Goal: Task Accomplishment & Management: Manage account settings

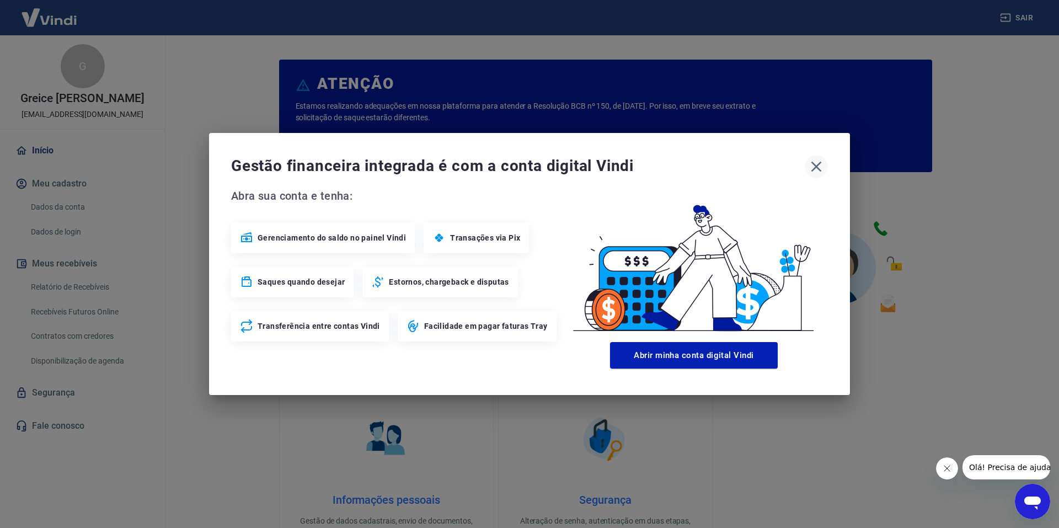
click at [817, 164] on icon "button" at bounding box center [816, 167] width 18 height 18
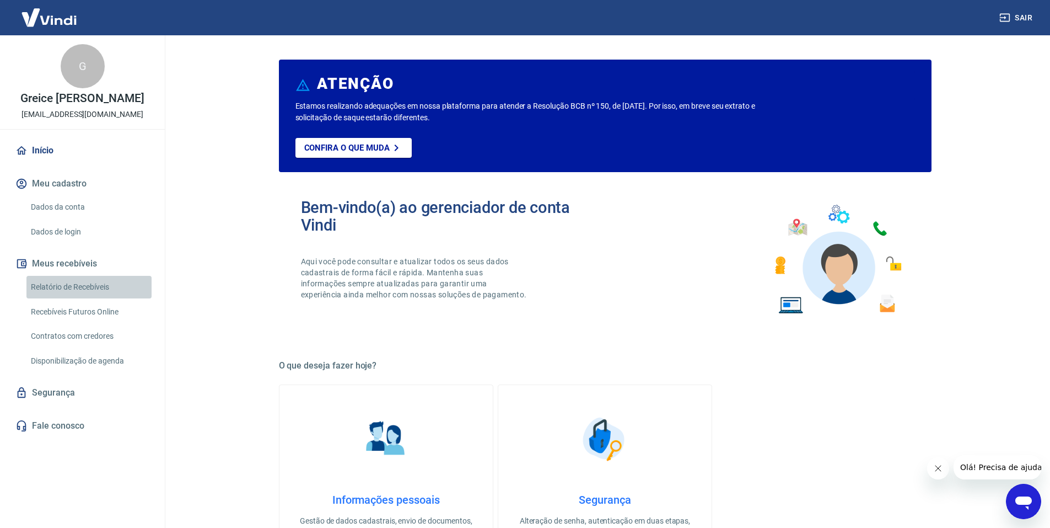
click at [99, 285] on link "Relatório de Recebíveis" at bounding box center [88, 287] width 125 height 23
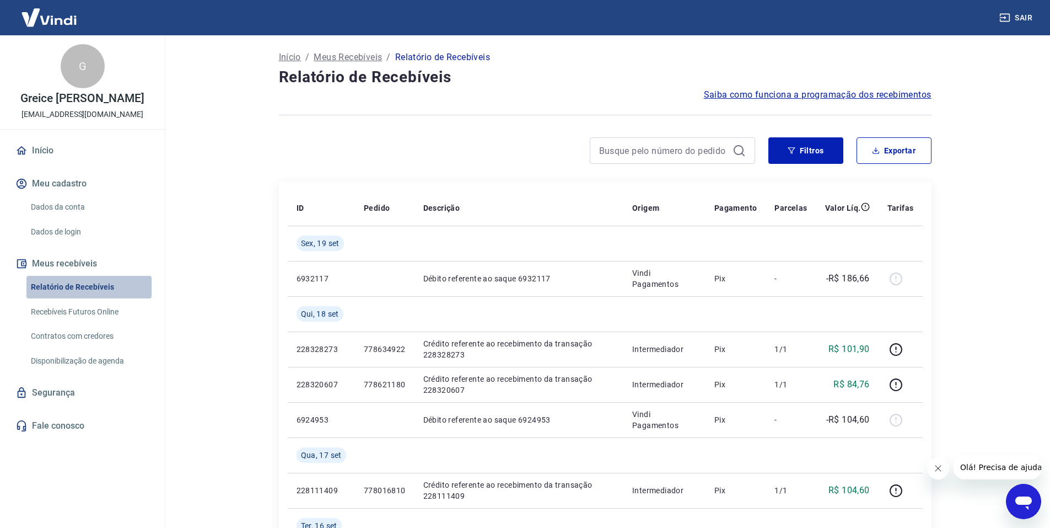
click at [100, 293] on link "Relatório de Recebíveis" at bounding box center [88, 287] width 125 height 23
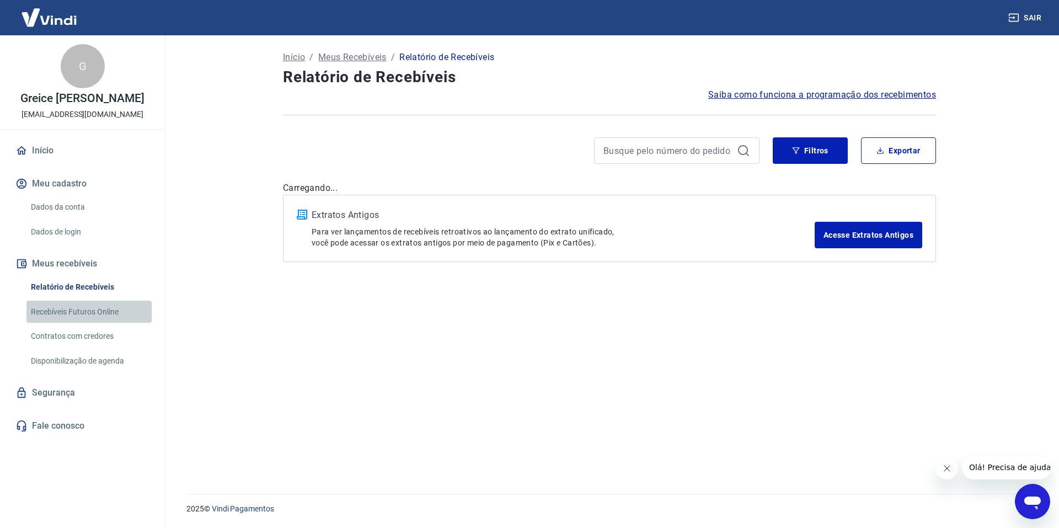
click at [101, 317] on link "Recebíveis Futuros Online" at bounding box center [88, 312] width 125 height 23
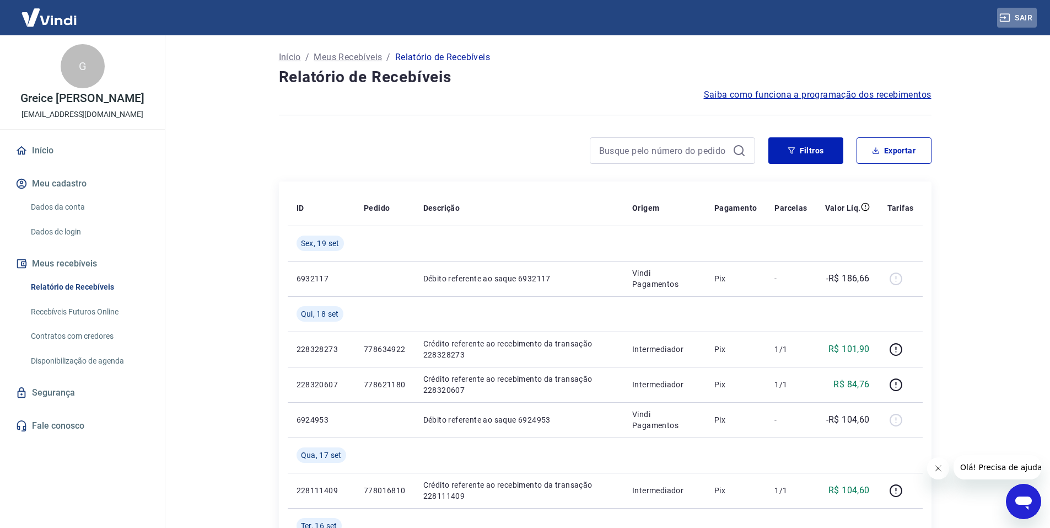
click at [1018, 18] on button "Sair" at bounding box center [1017, 18] width 40 height 20
